Goal: Check status: Check status

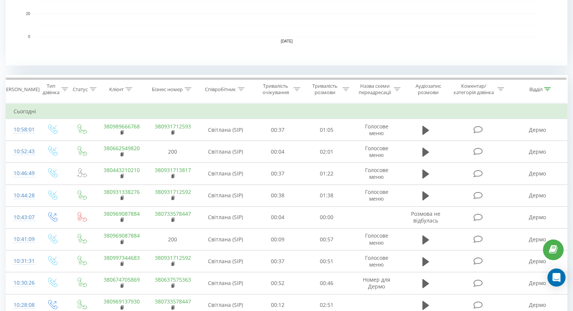
scroll to position [264, 0]
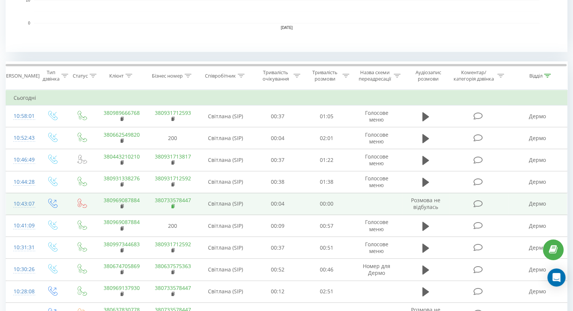
click at [172, 206] on rect at bounding box center [172, 206] width 2 height 3
